Goal: Communication & Community: Answer question/provide support

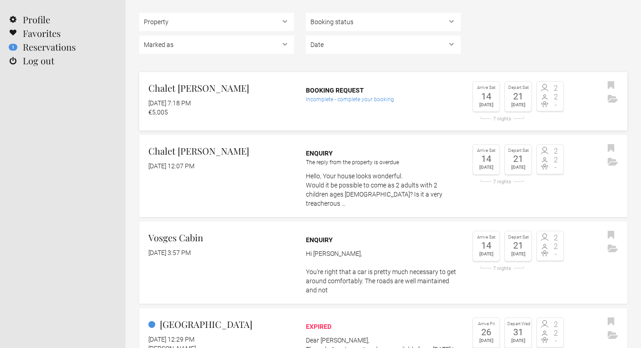
scroll to position [73, 0]
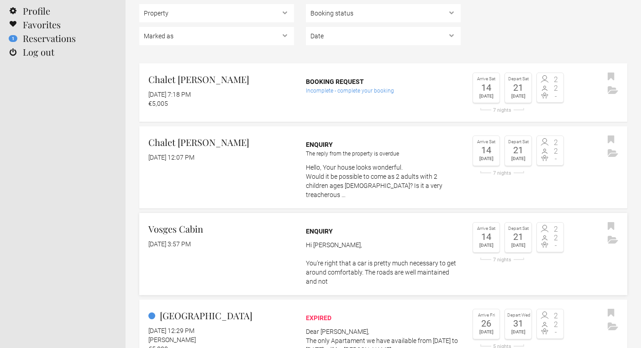
click at [251, 229] on div "Vosges Cabin [DATE] 3:57 PM" at bounding box center [216, 235] width 155 height 26
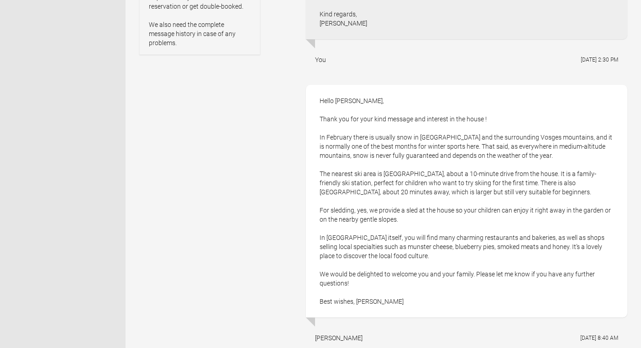
scroll to position [449, 0]
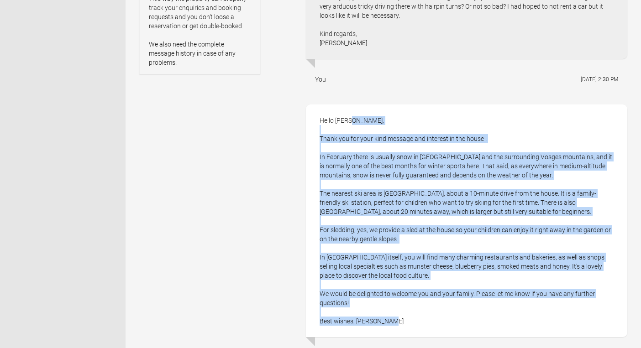
drag, startPoint x: 320, startPoint y: 114, endPoint x: 464, endPoint y: 325, distance: 256.0
click at [464, 325] on div "Hello [PERSON_NAME], Thank you for your kind message and interest in the house …" at bounding box center [466, 221] width 321 height 233
copy div "Lorem Ipsumdo, Sitam con adi elit sedd eiusmod tem incididu ut lab etdol ! Ma A…"
click at [420, 264] on div "Hello [PERSON_NAME], Thank you for your kind message and interest in the house …" at bounding box center [466, 221] width 321 height 233
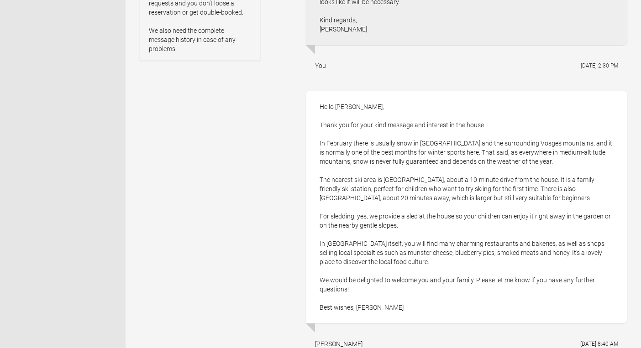
scroll to position [464, 0]
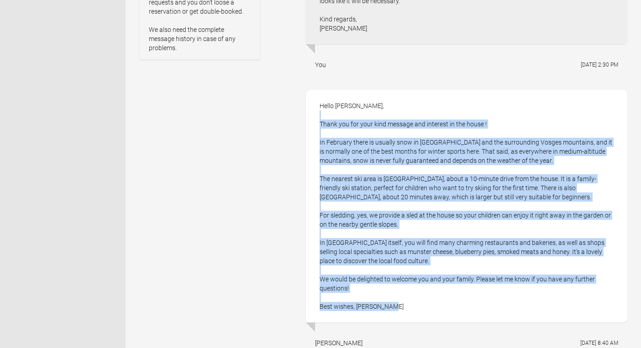
drag, startPoint x: 365, startPoint y: 118, endPoint x: 466, endPoint y: 308, distance: 215.4
click at [466, 308] on div "Hello [PERSON_NAME], Thank you for your kind message and interest in the house …" at bounding box center [466, 206] width 321 height 233
drag, startPoint x: 466, startPoint y: 308, endPoint x: 410, endPoint y: 111, distance: 204.5
click at [410, 111] on div "Hello [PERSON_NAME], Thank you for your kind message and interest in the house …" at bounding box center [466, 206] width 321 height 233
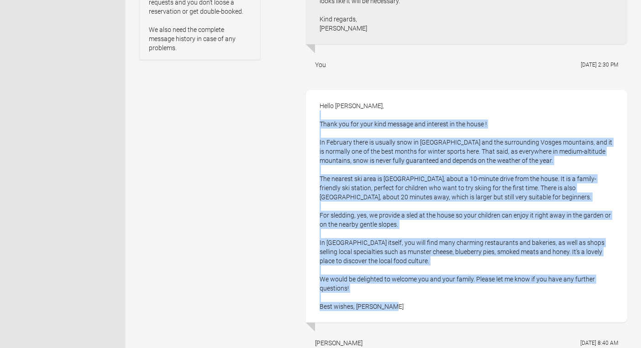
click at [410, 111] on div "Hello [PERSON_NAME], Thank you for your kind message and interest in the house …" at bounding box center [466, 206] width 321 height 233
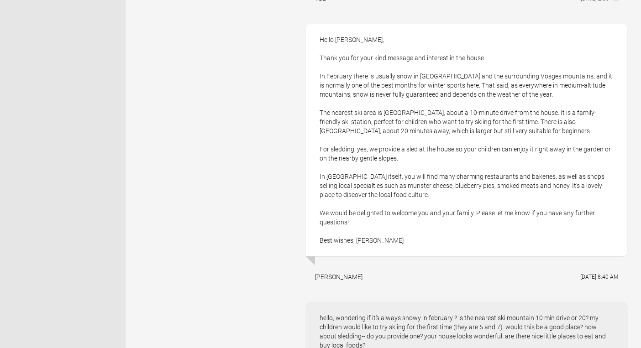
scroll to position [526, 0]
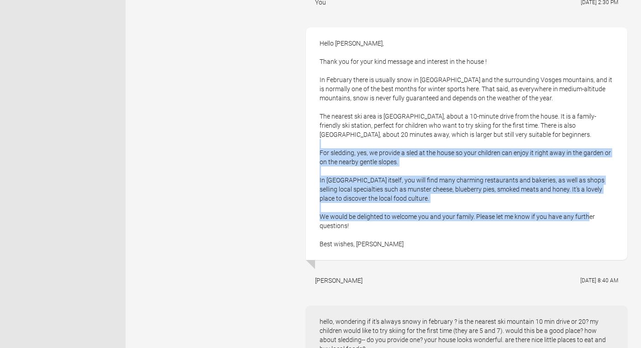
drag, startPoint x: 535, startPoint y: 140, endPoint x: 583, endPoint y: 217, distance: 90.4
click at [583, 217] on div "Hello [PERSON_NAME], Thank you for your kind message and interest in the house …" at bounding box center [466, 143] width 321 height 233
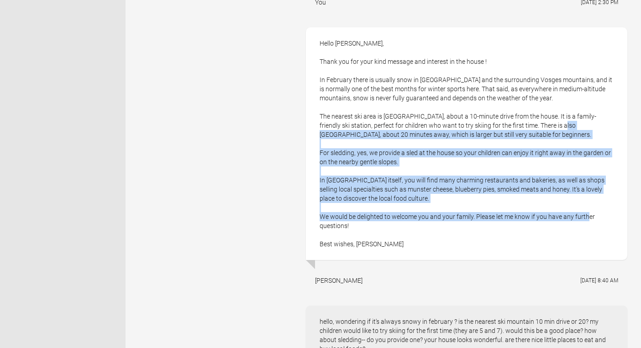
drag, startPoint x: 583, startPoint y: 217, endPoint x: 548, endPoint y: 129, distance: 94.9
click at [548, 129] on div "Hello [PERSON_NAME], Thank you for your kind message and interest in the house …" at bounding box center [466, 143] width 321 height 233
drag, startPoint x: 548, startPoint y: 129, endPoint x: 590, endPoint y: 235, distance: 114.2
click at [590, 235] on div "Hello [PERSON_NAME], Thank you for your kind message and interest in the house …" at bounding box center [466, 143] width 321 height 233
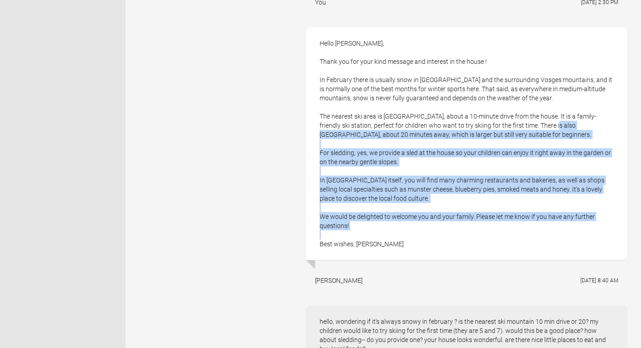
click at [590, 235] on div "Hello [PERSON_NAME], Thank you for your kind message and interest in the house …" at bounding box center [466, 143] width 321 height 233
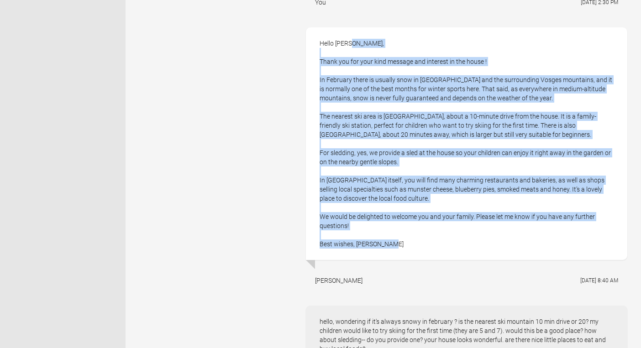
drag, startPoint x: 509, startPoint y: 245, endPoint x: 452, endPoint y: 34, distance: 217.8
click at [452, 34] on div "Hello [PERSON_NAME], Thank you for your kind message and interest in the house …" at bounding box center [466, 143] width 321 height 233
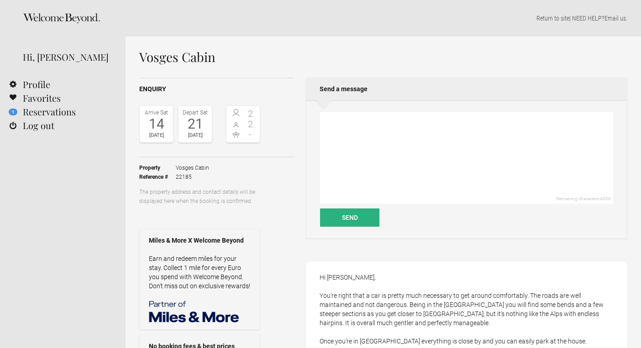
scroll to position [0, 0]
click at [404, 111] on div "Remaining characters: 4000 Send" at bounding box center [466, 169] width 321 height 138
click at [232, 113] on icon at bounding box center [236, 113] width 8 height 8
click at [158, 118] on div "14" at bounding box center [156, 124] width 29 height 14
click at [389, 161] on textarea at bounding box center [466, 158] width 293 height 92
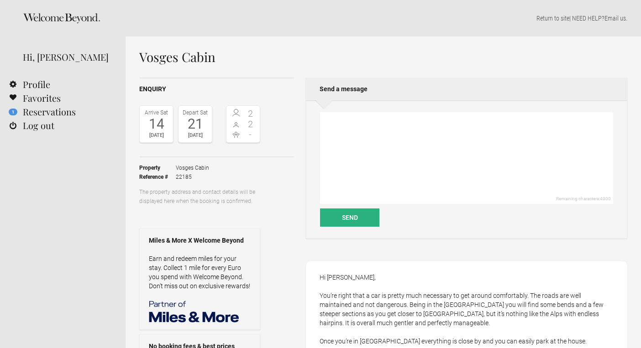
click at [185, 116] on div "Depart Sat" at bounding box center [195, 112] width 29 height 9
click at [236, 129] on div "2 2 -" at bounding box center [243, 123] width 34 height 37
